Goal: Navigation & Orientation: Find specific page/section

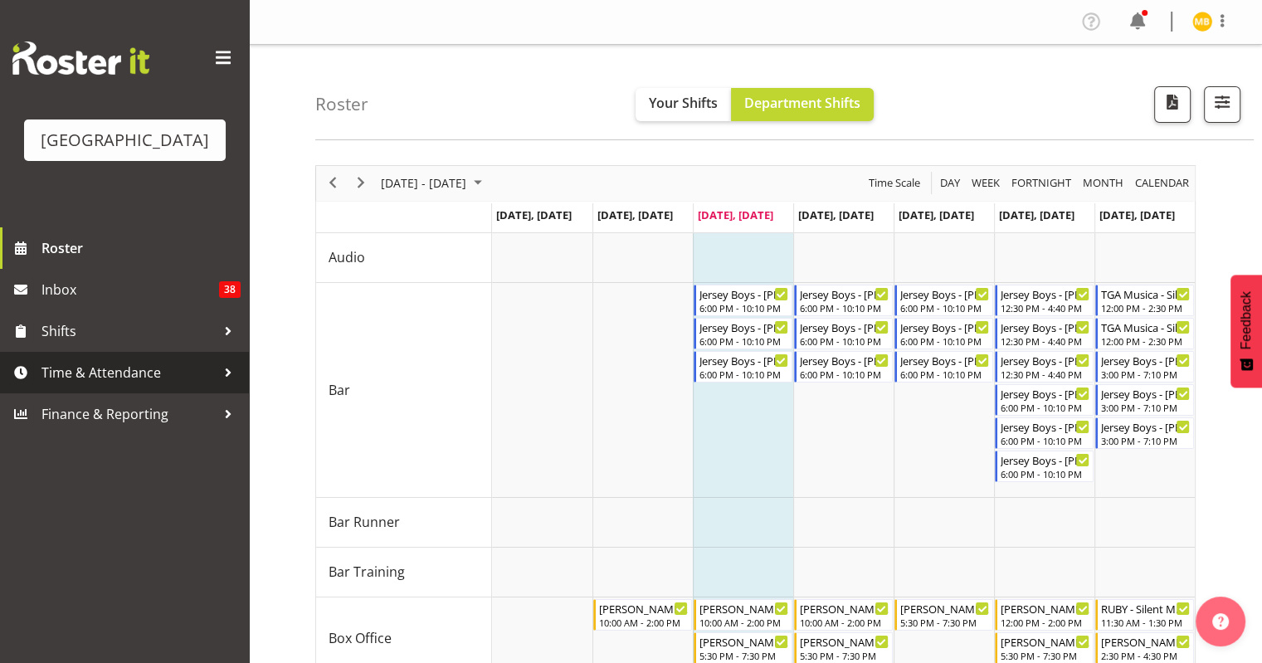
click at [136, 385] on span "Time & Attendance" at bounding box center [128, 372] width 174 height 25
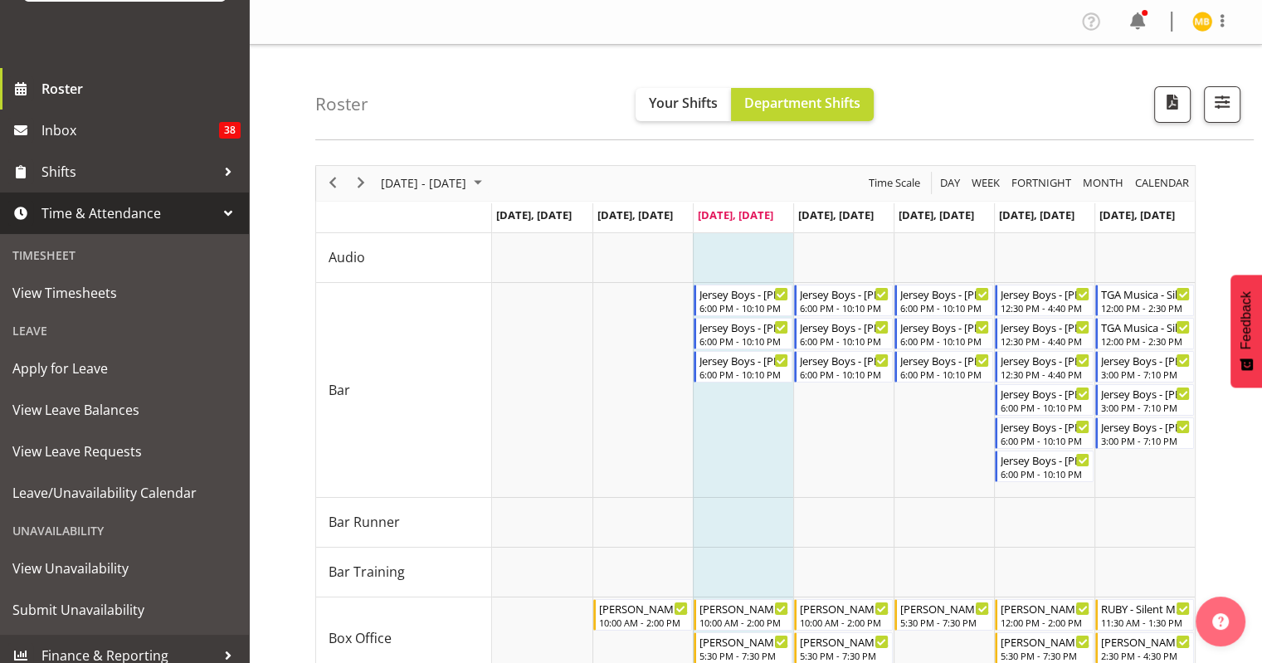
scroll to position [166, 0]
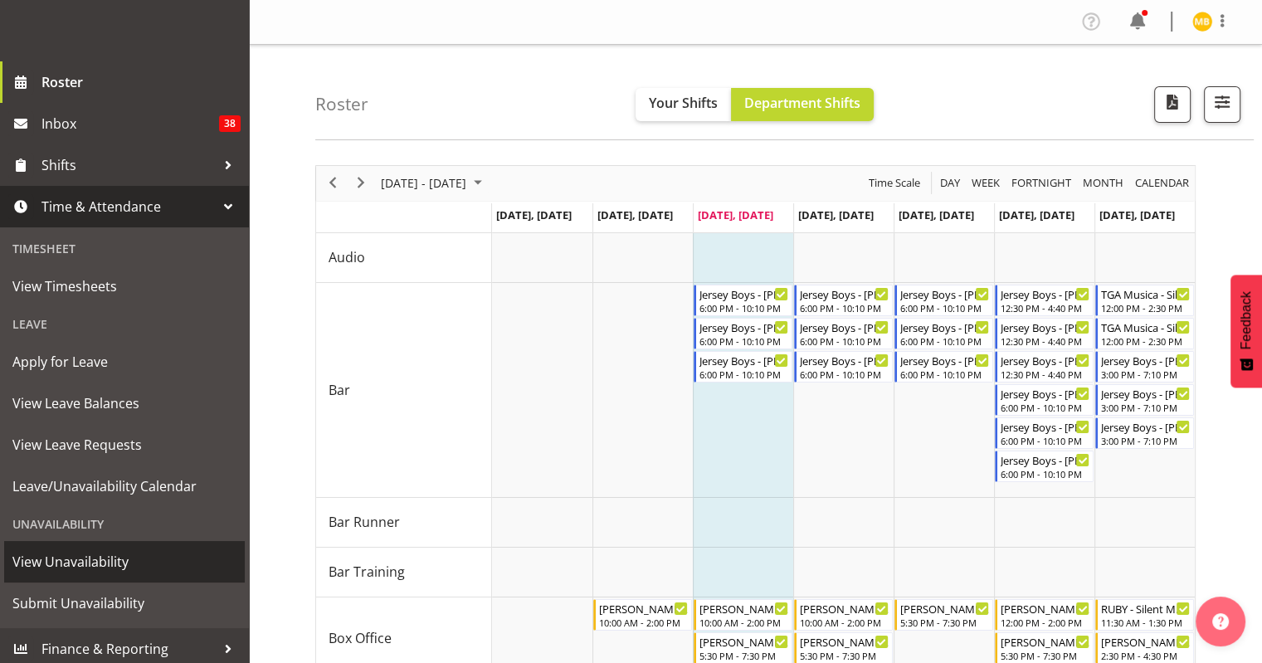
click at [91, 574] on span "View Unavailability" at bounding box center [124, 561] width 224 height 25
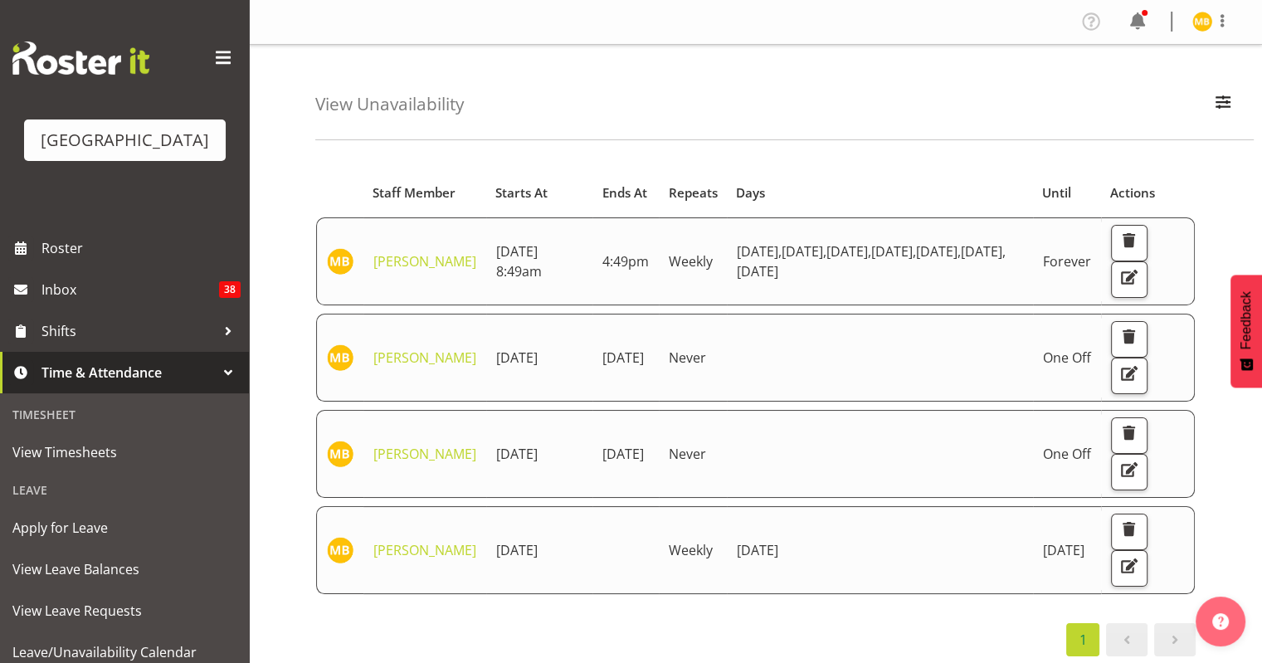
click at [772, 603] on div "Starts At Staff Member Starts At Ends At Repeats Days Until Actions [PERSON_NAM…" at bounding box center [755, 412] width 880 height 488
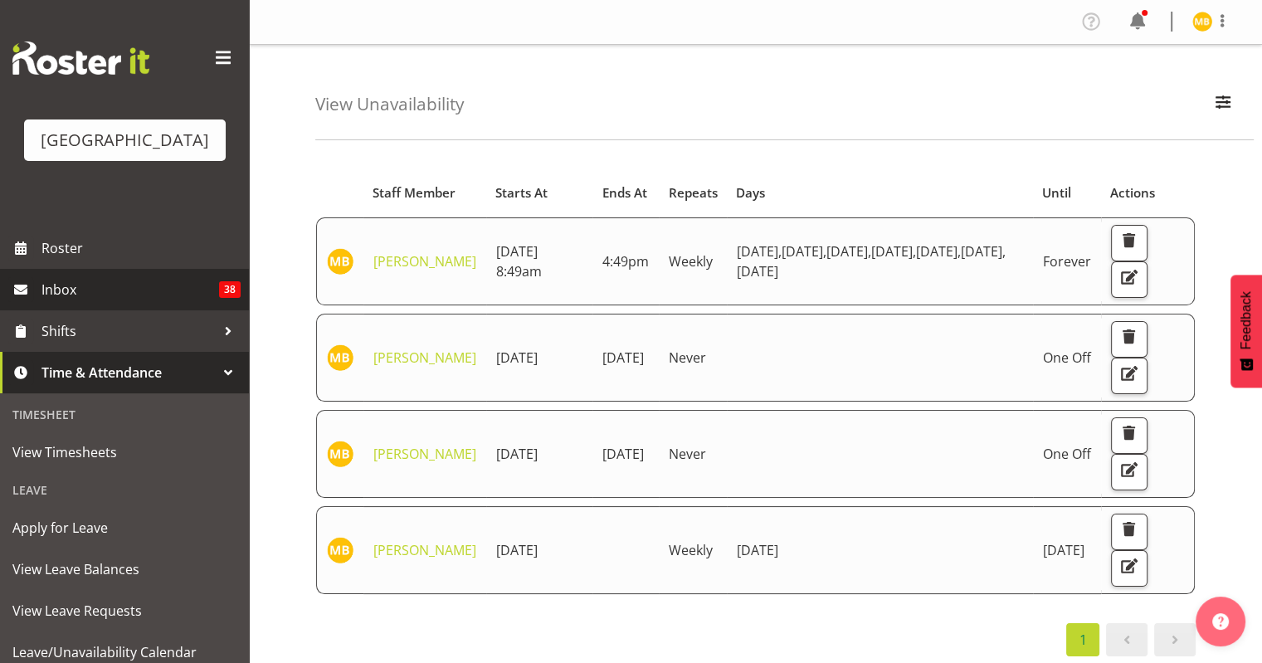
click at [119, 302] on span "Inbox" at bounding box center [130, 289] width 178 height 25
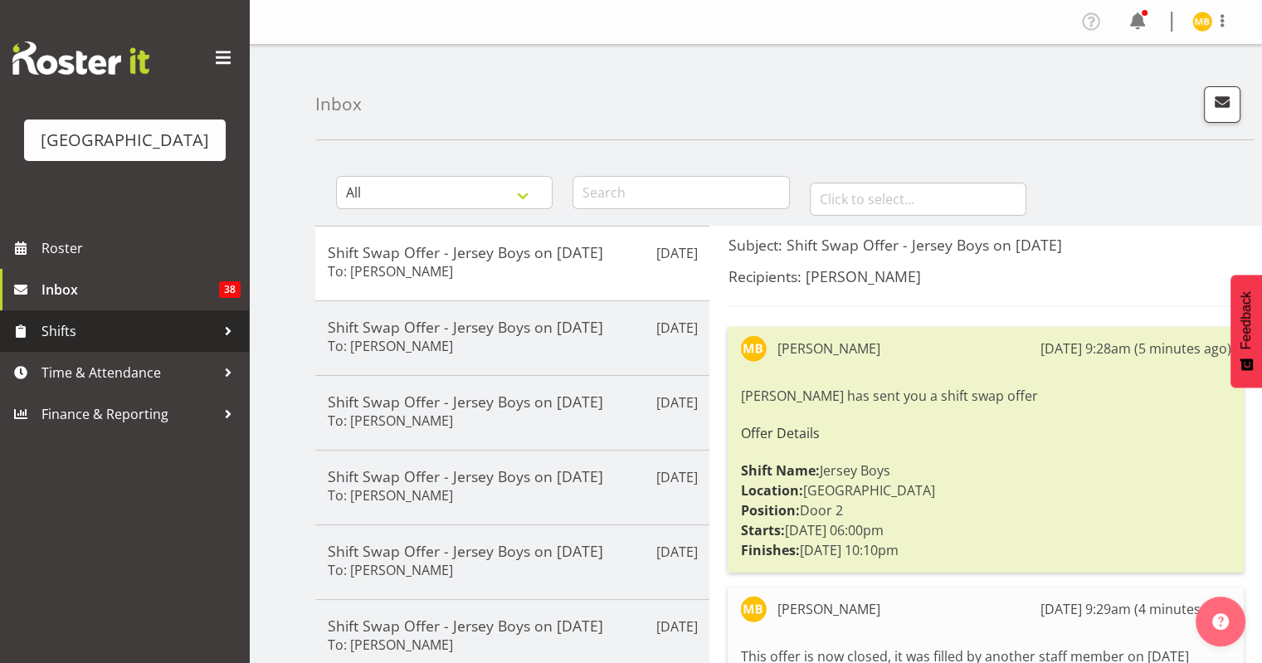
click at [104, 343] on span "Shifts" at bounding box center [128, 331] width 174 height 25
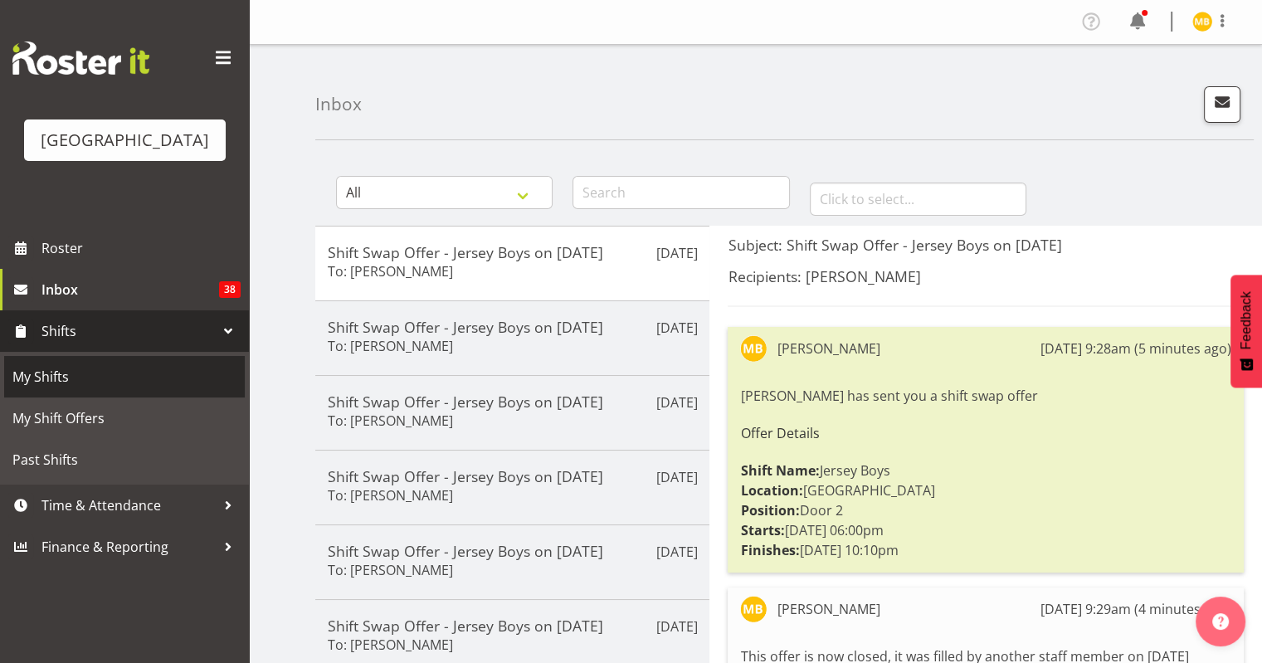
click at [91, 389] on span "My Shifts" at bounding box center [124, 376] width 224 height 25
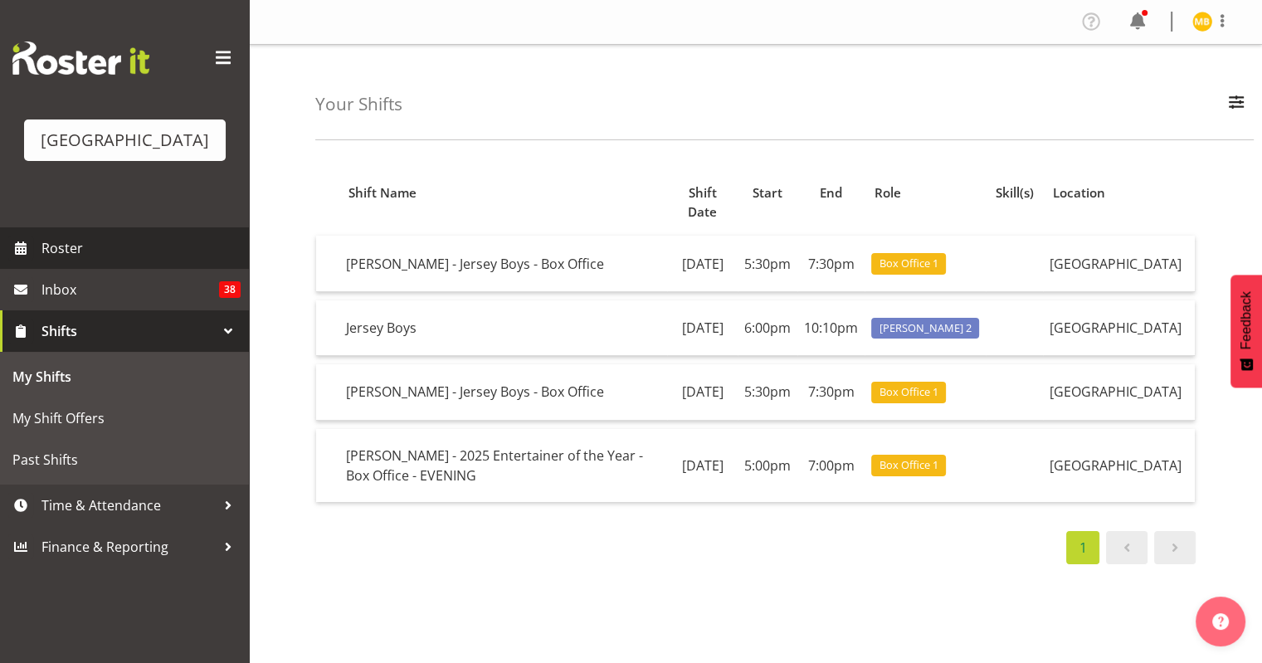
click at [107, 261] on span "Roster" at bounding box center [140, 248] width 199 height 25
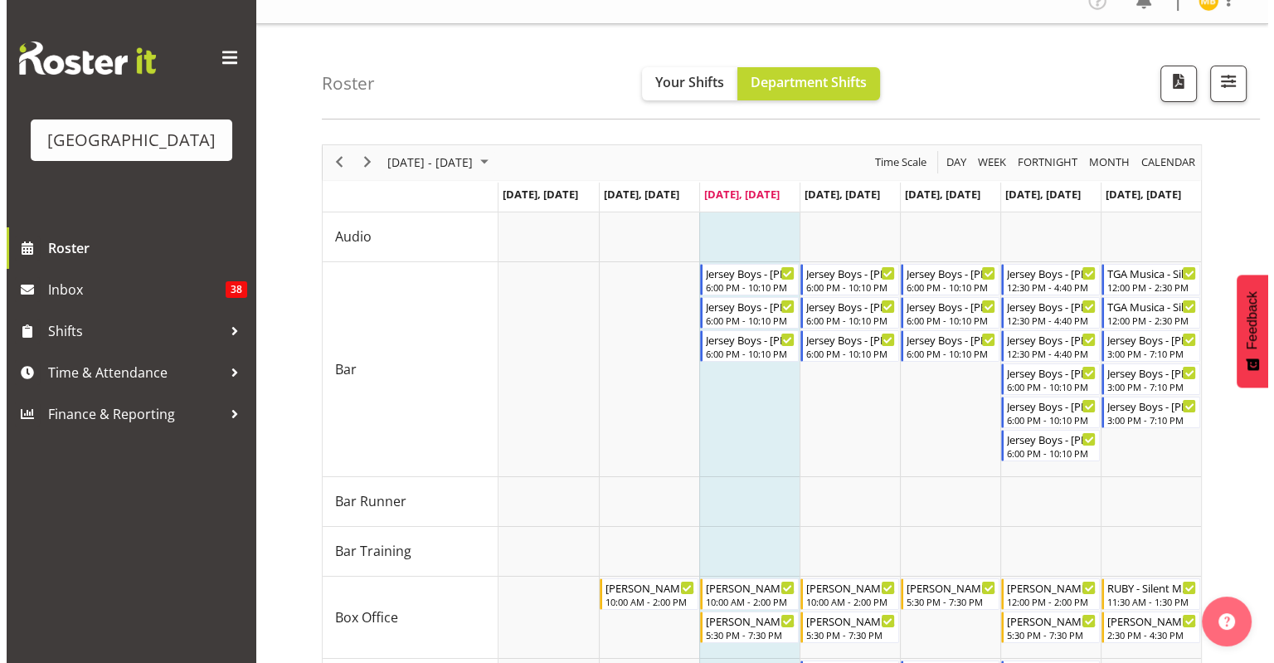
scroll to position [19, 0]
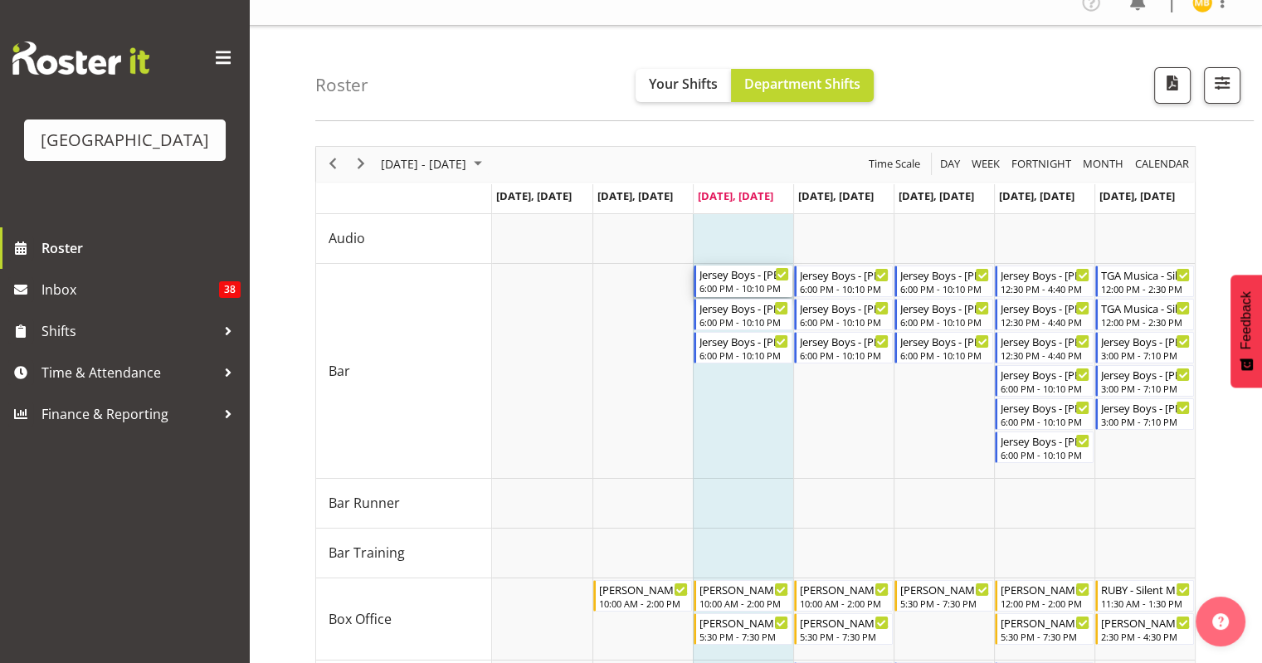
click at [733, 275] on div "Jersey Boys - [PERSON_NAME]" at bounding box center [744, 273] width 90 height 17
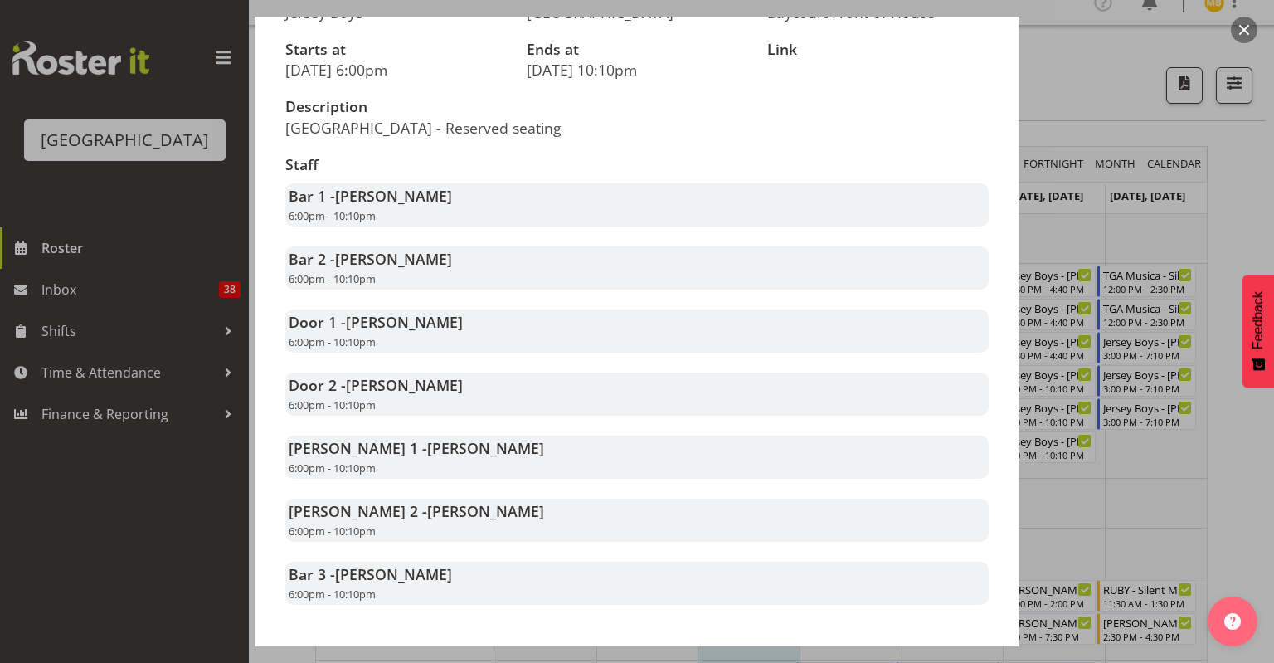
scroll to position [186, 0]
